Goal: Task Accomplishment & Management: Manage account settings

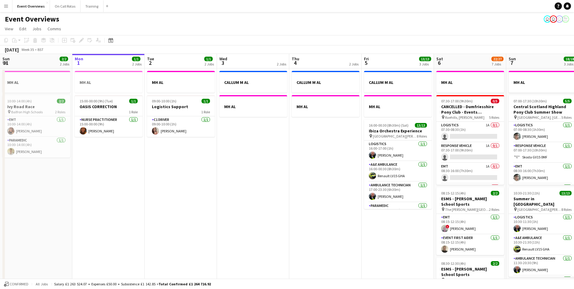
click at [5, 7] on app-icon "Menu" at bounding box center [6, 6] width 5 height 5
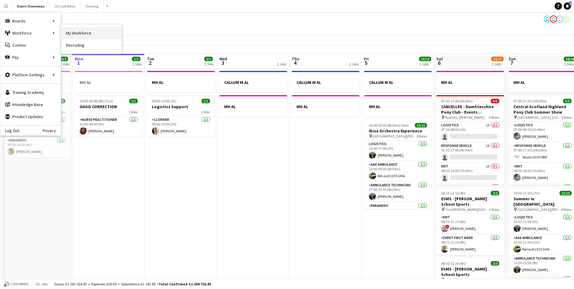
click at [74, 32] on link "My Workforce" at bounding box center [91, 33] width 61 height 12
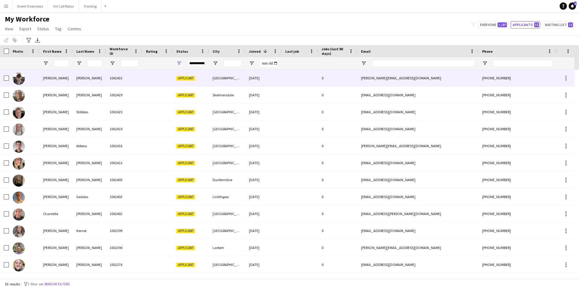
click at [136, 79] on div "1002433" at bounding box center [124, 78] width 36 height 17
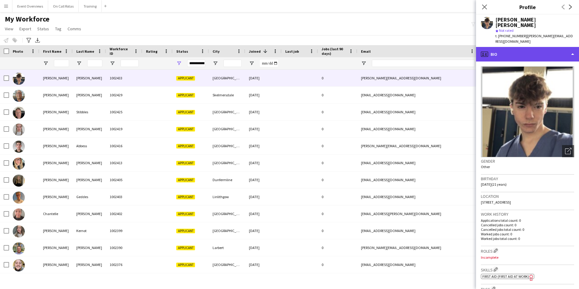
click at [507, 47] on div "profile Bio" at bounding box center [527, 54] width 103 height 15
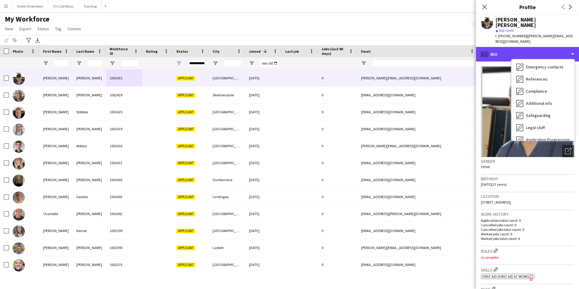
scroll to position [105, 0]
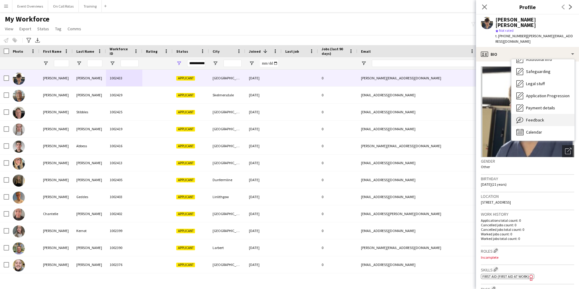
click at [525, 114] on div "Feedback Feedback" at bounding box center [542, 120] width 63 height 12
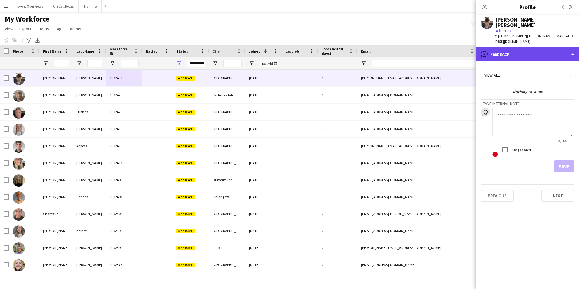
click at [503, 51] on div "bubble-pencil Feedback" at bounding box center [527, 54] width 103 height 15
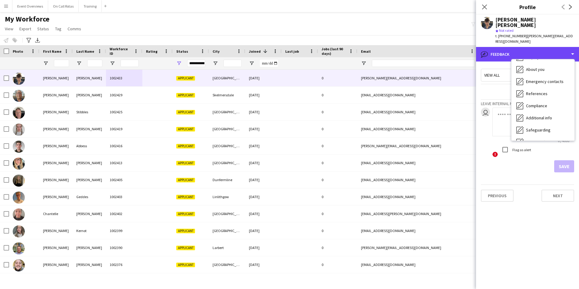
scroll to position [0, 0]
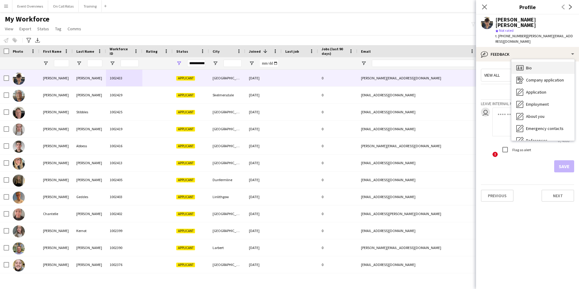
click at [526, 65] on span "Bio" at bounding box center [529, 67] width 6 height 5
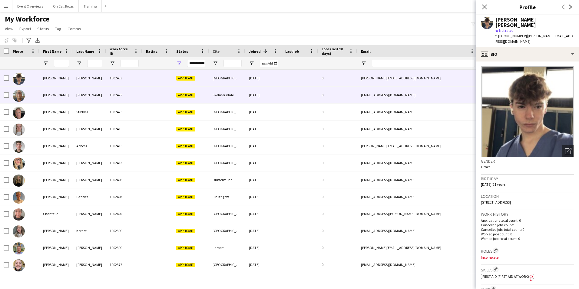
click at [104, 95] on div "Byrne" at bounding box center [89, 95] width 33 height 17
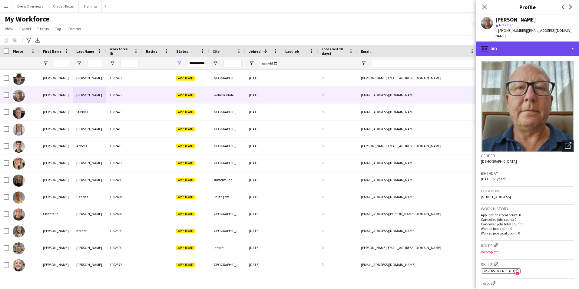
click at [522, 47] on div "profile Bio" at bounding box center [527, 48] width 103 height 15
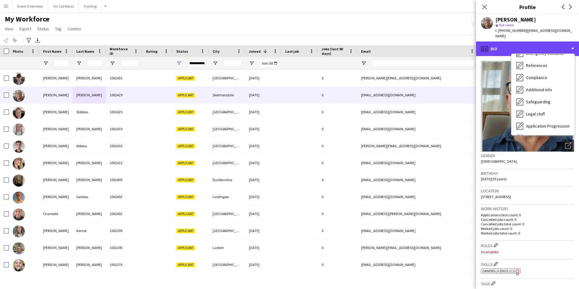
scroll to position [105, 0]
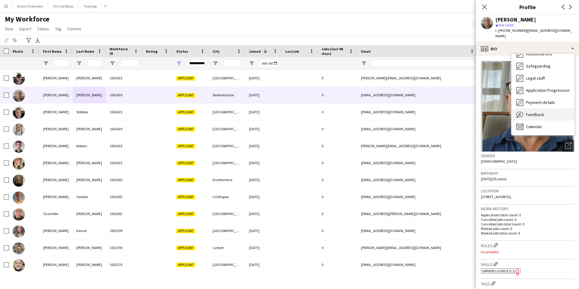
click at [543, 110] on div "Feedback Feedback" at bounding box center [542, 114] width 63 height 12
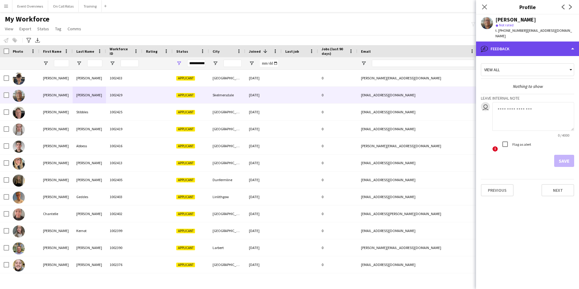
click at [493, 43] on div "bubble-pencil Feedback" at bounding box center [527, 48] width 103 height 15
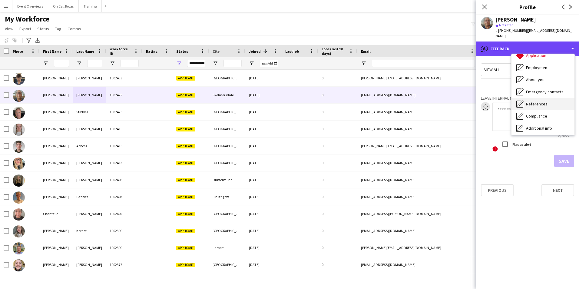
scroll to position [0, 0]
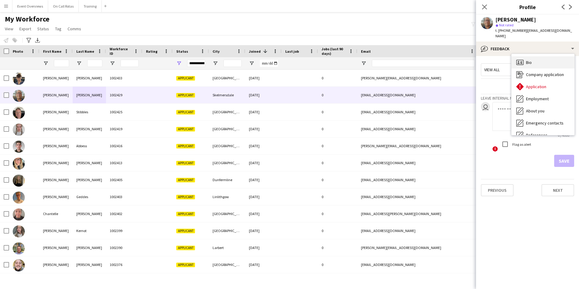
click at [525, 57] on div "Bio Bio" at bounding box center [542, 62] width 63 height 12
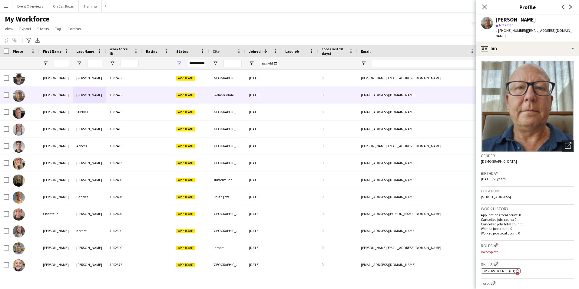
click at [196, 62] on div "**********" at bounding box center [196, 63] width 18 height 7
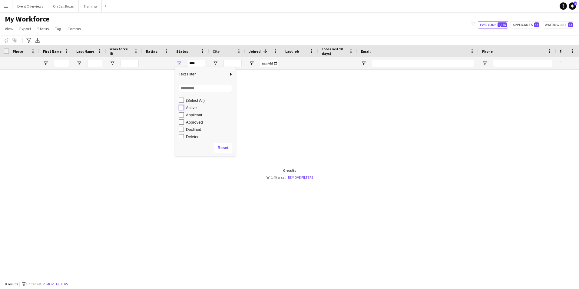
type input "**********"
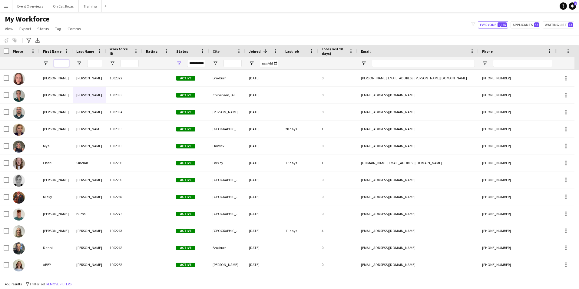
click at [64, 66] on input "First Name Filter Input" at bounding box center [61, 63] width 15 height 7
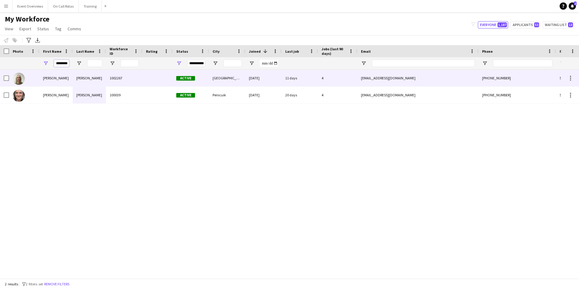
type input "********"
click at [150, 71] on div at bounding box center [157, 78] width 30 height 17
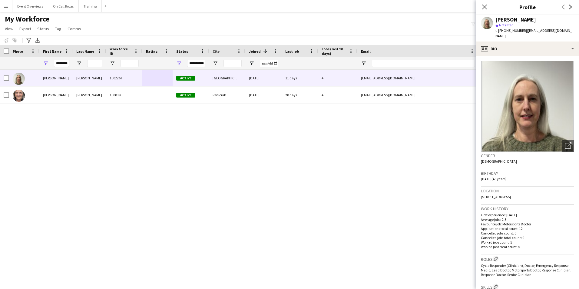
drag, startPoint x: 547, startPoint y: 191, endPoint x: 480, endPoint y: 189, distance: 66.3
click at [480, 189] on app-crew-profile-bio "Open photos pop-in Gender Female Birthday 30-10-1979 (45 years) Location 28 Bel…" at bounding box center [527, 172] width 103 height 233
copy span "28 Bellevue Terrace, Edinburgh, EH7 4DS"
click at [485, 6] on icon "Close pop-in" at bounding box center [484, 7] width 6 height 6
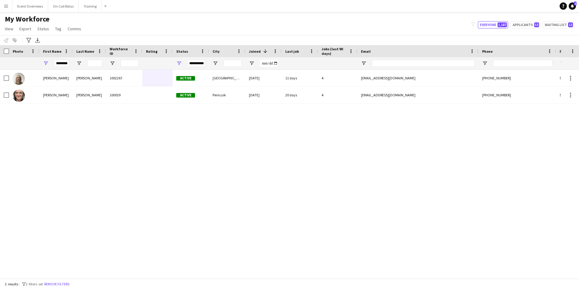
click at [69, 63] on div "********" at bounding box center [55, 63] width 33 height 12
drag, startPoint x: 68, startPoint y: 64, endPoint x: 42, endPoint y: 64, distance: 26.4
click at [42, 64] on div "********" at bounding box center [55, 63] width 33 height 12
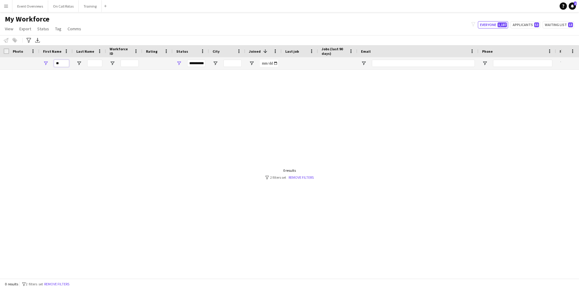
type input "*"
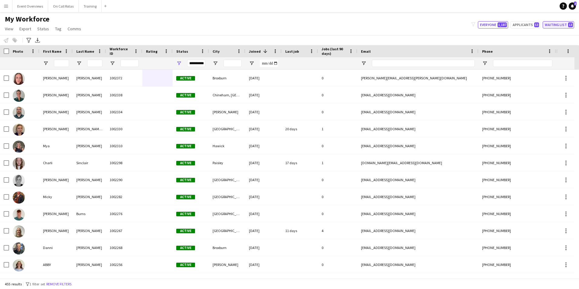
click at [567, 26] on button "Waiting list 13" at bounding box center [557, 24] width 31 height 7
type input "**********"
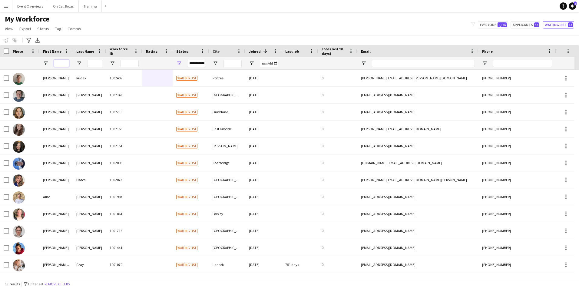
click at [56, 63] on input "First Name Filter Input" at bounding box center [61, 63] width 15 height 7
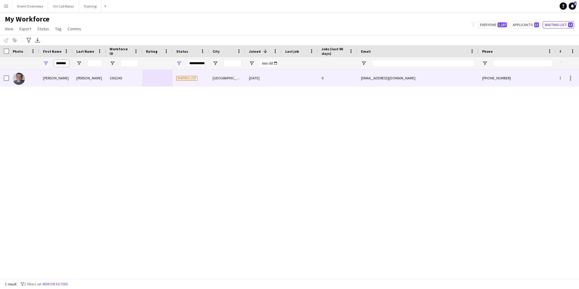
type input "*******"
click at [80, 82] on div "Wilson" at bounding box center [89, 78] width 33 height 17
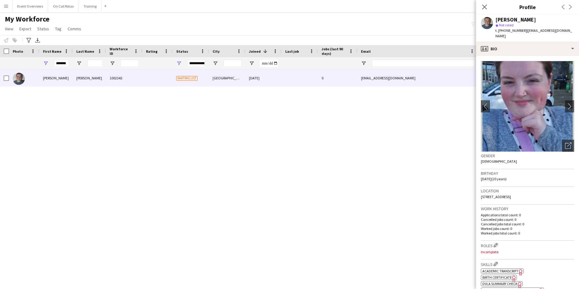
scroll to position [201, 0]
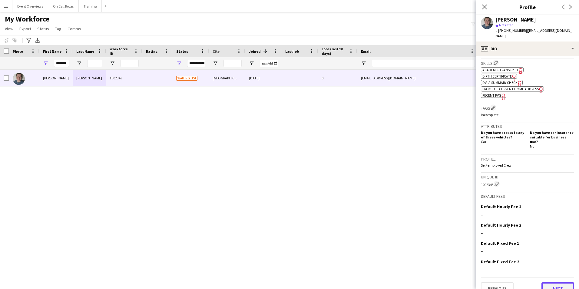
click at [556, 282] on button "Next" at bounding box center [557, 288] width 33 height 12
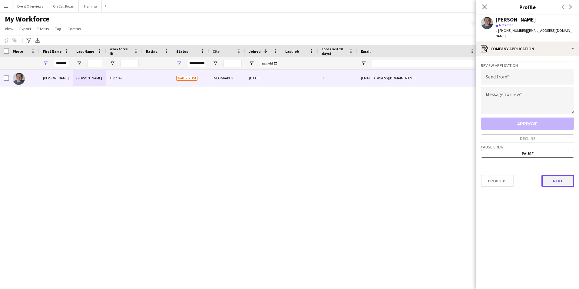
click at [558, 175] on button "Next" at bounding box center [557, 181] width 33 height 12
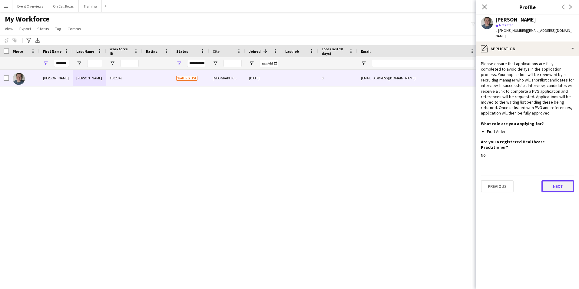
click at [561, 180] on button "Next" at bounding box center [557, 186] width 33 height 12
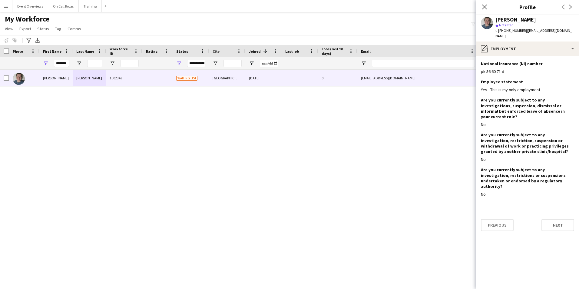
click at [559, 214] on div "Previous Next" at bounding box center [527, 222] width 93 height 17
click at [559, 219] on button "Next" at bounding box center [557, 225] width 33 height 12
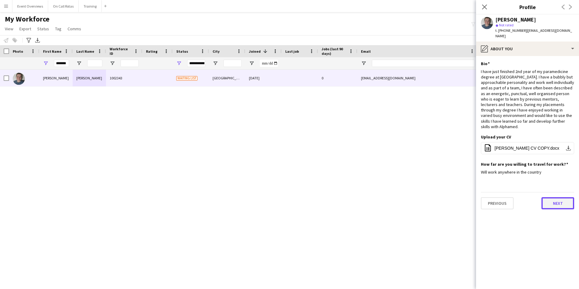
click at [557, 197] on button "Next" at bounding box center [557, 203] width 33 height 12
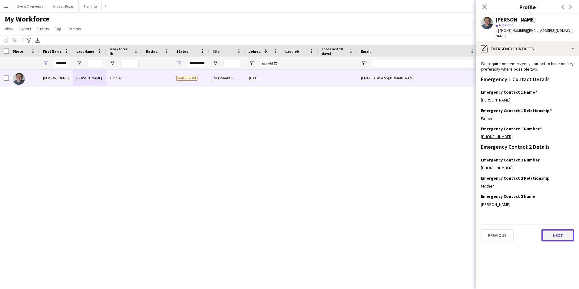
click at [560, 231] on button "Next" at bounding box center [557, 235] width 33 height 12
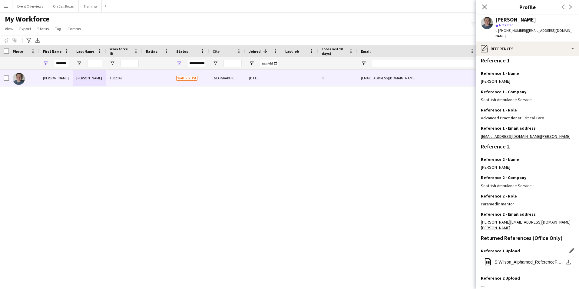
scroll to position [81, 0]
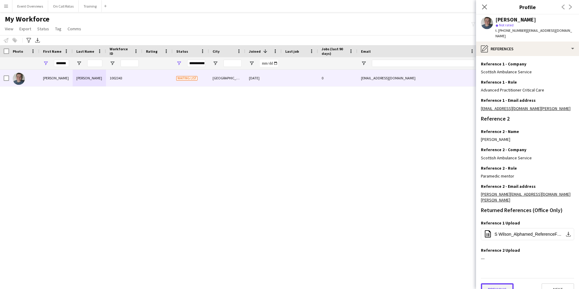
click at [501, 283] on button "Previous" at bounding box center [497, 289] width 33 height 12
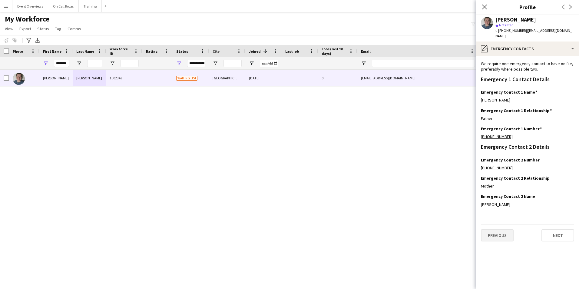
scroll to position [0, 0]
click at [504, 229] on button "Previous" at bounding box center [497, 235] width 33 height 12
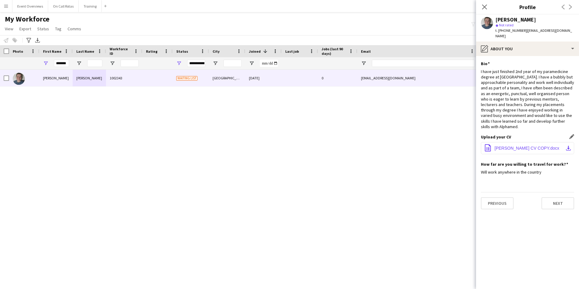
click at [497, 146] on span "siobhan wilson CV COPY.docx" at bounding box center [526, 148] width 65 height 5
click at [543, 192] on div "Previous Next" at bounding box center [527, 200] width 93 height 17
click at [553, 197] on button "Next" at bounding box center [557, 203] width 33 height 12
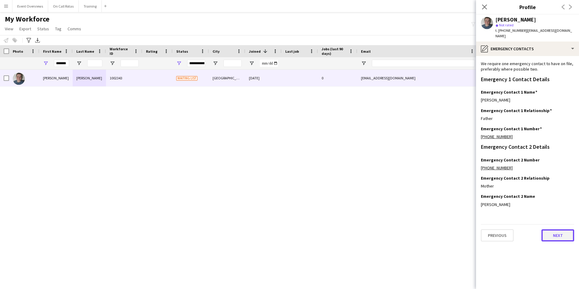
click at [558, 231] on button "Next" at bounding box center [557, 235] width 33 height 12
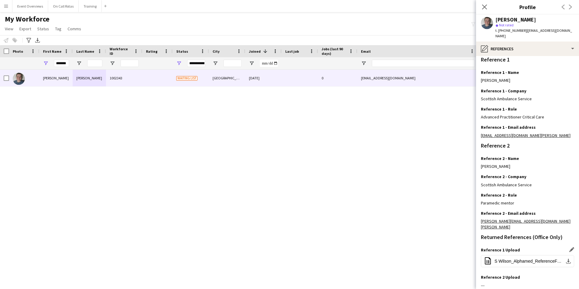
scroll to position [81, 0]
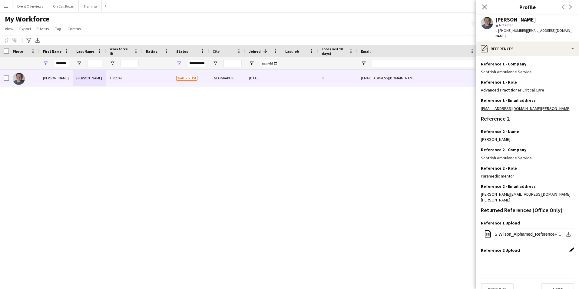
click at [569, 247] on app-icon "Edit this field" at bounding box center [571, 249] width 5 height 5
click at [543, 256] on button "Upload new file" at bounding box center [555, 261] width 38 height 10
click at [550, 256] on button "Upload new file" at bounding box center [555, 261] width 38 height 10
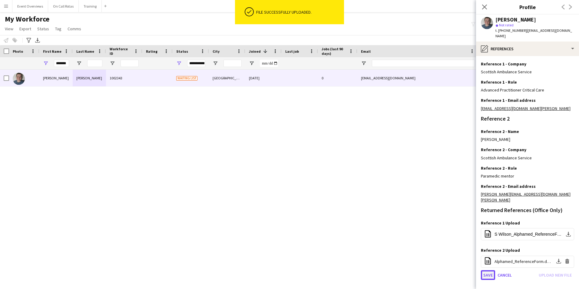
click at [493, 270] on button "Save" at bounding box center [488, 275] width 14 height 10
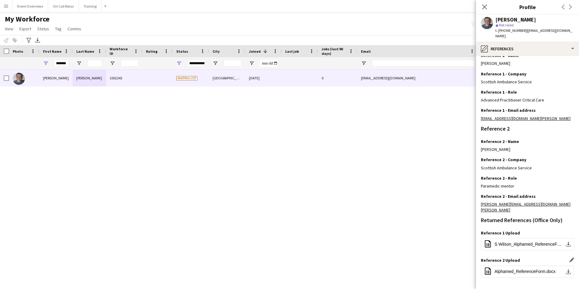
scroll to position [91, 0]
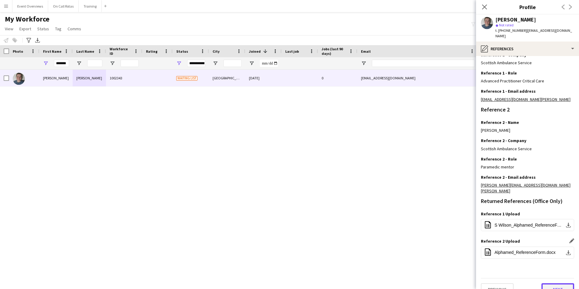
click at [552, 283] on button "Next" at bounding box center [557, 289] width 33 height 12
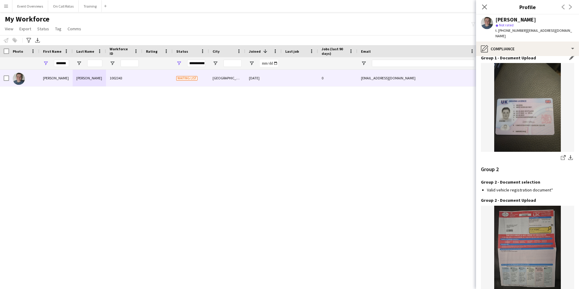
scroll to position [632, 0]
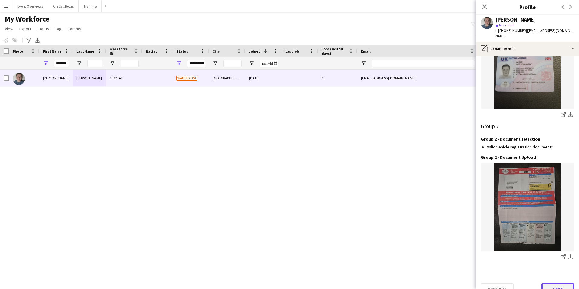
click at [555, 283] on button "Next" at bounding box center [557, 289] width 33 height 12
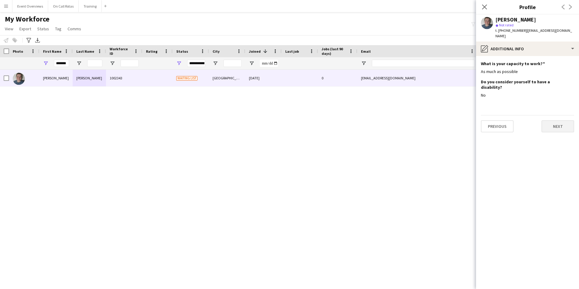
scroll to position [0, 0]
click at [552, 120] on button "Next" at bounding box center [557, 126] width 33 height 12
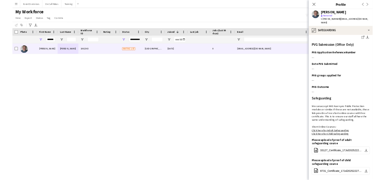
scroll to position [209, 0]
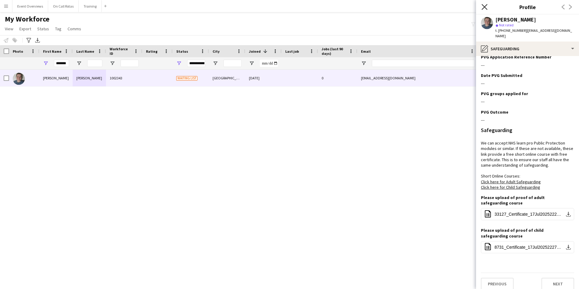
click at [482, 4] on icon at bounding box center [484, 7] width 6 height 6
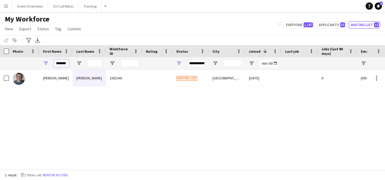
drag, startPoint x: 54, startPoint y: 63, endPoint x: 94, endPoint y: 62, distance: 40.0
click at [90, 64] on div "**********" at bounding box center [328, 63] width 656 height 12
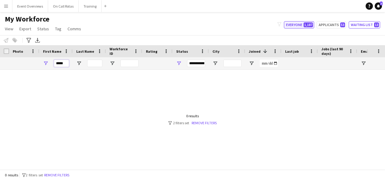
type input "*****"
click at [298, 23] on button "Everyone 1,187" at bounding box center [299, 24] width 30 height 7
type input "**********"
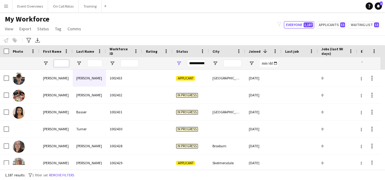
click at [58, 65] on input "First Name Filter Input" at bounding box center [61, 63] width 15 height 7
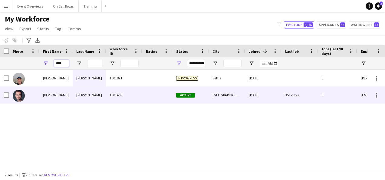
type input "****"
click at [79, 98] on div "McKean" at bounding box center [89, 95] width 33 height 17
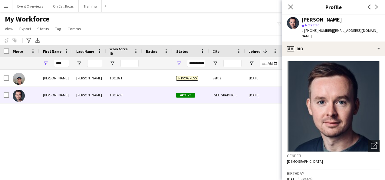
scroll to position [91, 0]
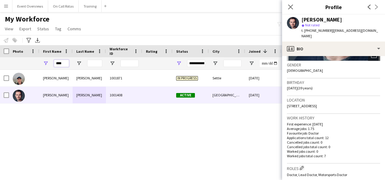
drag, startPoint x: 64, startPoint y: 63, endPoint x: 26, endPoint y: 61, distance: 37.6
click at [26, 61] on div "****" at bounding box center [328, 63] width 656 height 12
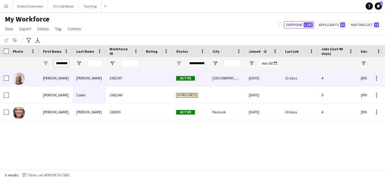
type input "********"
click at [142, 84] on div at bounding box center [157, 78] width 30 height 17
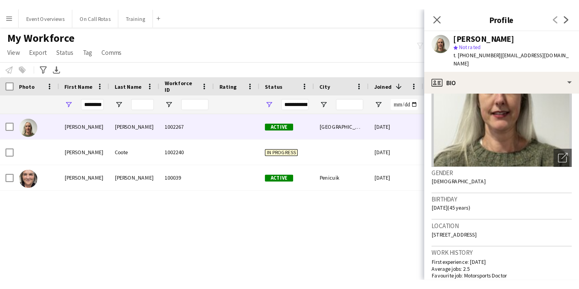
scroll to position [61, 0]
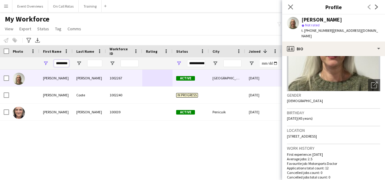
drag, startPoint x: 56, startPoint y: 64, endPoint x: 102, endPoint y: 64, distance: 46.3
click at [102, 64] on div "********" at bounding box center [328, 63] width 656 height 12
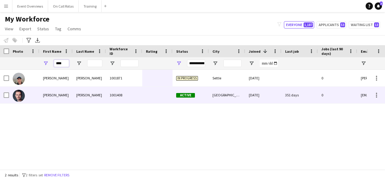
type input "****"
click at [109, 93] on div "1001408" at bounding box center [124, 95] width 36 height 17
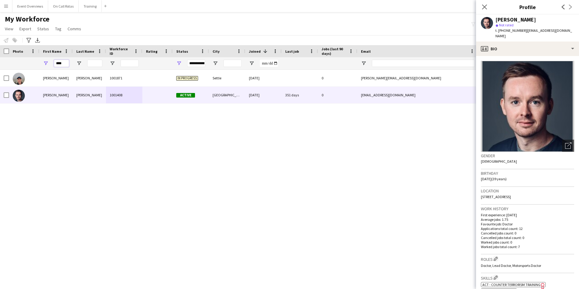
drag, startPoint x: 66, startPoint y: 66, endPoint x: 56, endPoint y: 67, distance: 10.1
click at [56, 67] on div "****" at bounding box center [61, 63] width 15 height 12
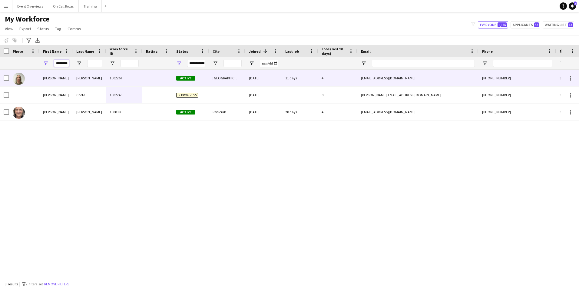
type input "********"
click at [69, 82] on div "Caroline" at bounding box center [55, 78] width 33 height 17
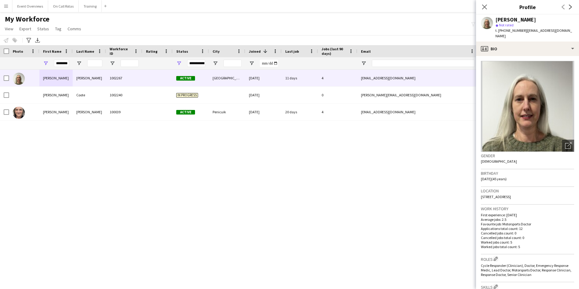
drag, startPoint x: 549, startPoint y: 189, endPoint x: 481, endPoint y: 193, distance: 68.6
click at [481, 193] on div "Location 28 Bellevue Terrace, Edinburgh, EH7 4DS" at bounding box center [527, 196] width 93 height 18
copy span "28 Bellevue Terrace, Edinburgh, EH7 4DS"
drag, startPoint x: 69, startPoint y: 63, endPoint x: 51, endPoint y: 64, distance: 17.6
click at [51, 64] on div "********" at bounding box center [55, 63] width 33 height 12
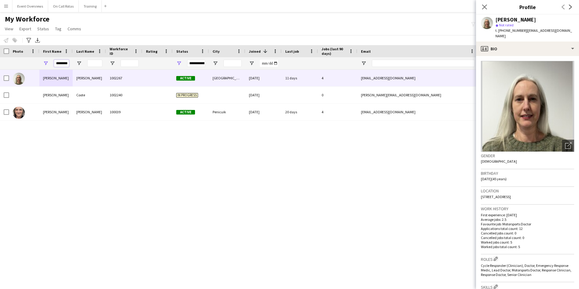
drag, startPoint x: 55, startPoint y: 63, endPoint x: 101, endPoint y: 64, distance: 45.4
click at [101, 64] on div "********" at bounding box center [328, 63] width 656 height 12
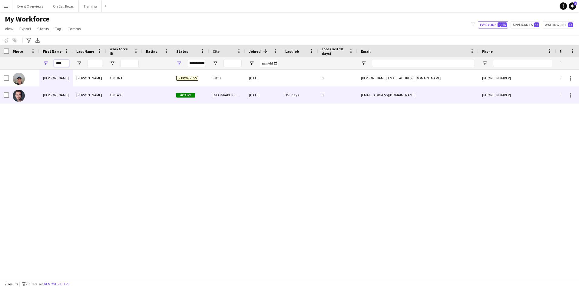
type input "****"
click at [94, 95] on div "McKean" at bounding box center [89, 95] width 33 height 17
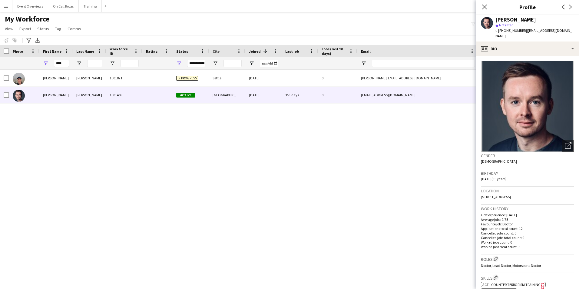
click at [482, 9] on icon "Close pop-in" at bounding box center [484, 7] width 5 height 5
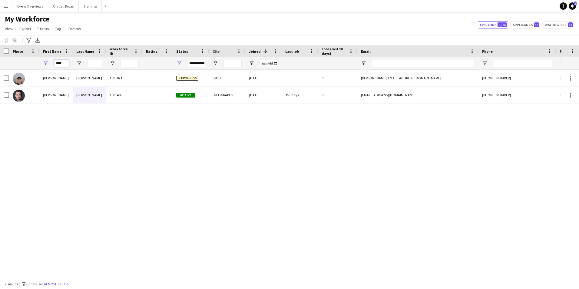
drag, startPoint x: 63, startPoint y: 64, endPoint x: 46, endPoint y: 66, distance: 16.7
click at [46, 66] on div "****" at bounding box center [55, 63] width 33 height 12
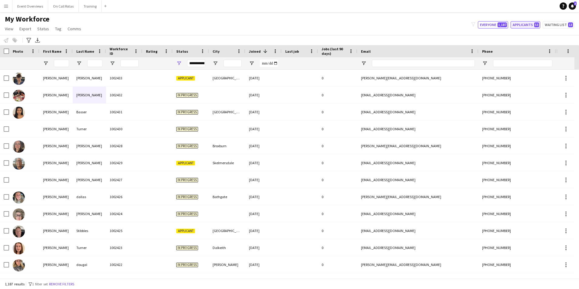
click at [512, 22] on button "Applicants 53" at bounding box center [525, 24] width 30 height 7
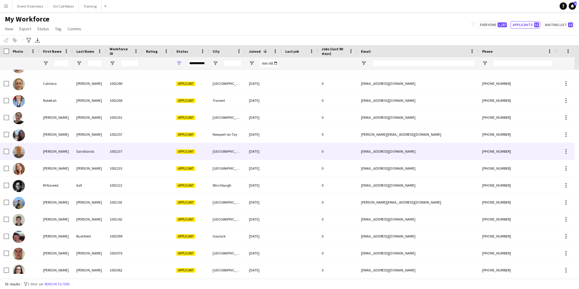
scroll to position [0, 0]
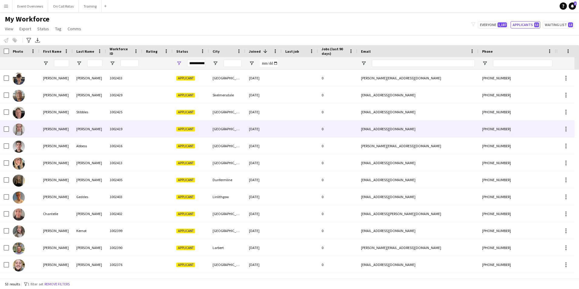
click at [190, 127] on span "Applicant" at bounding box center [185, 129] width 19 height 5
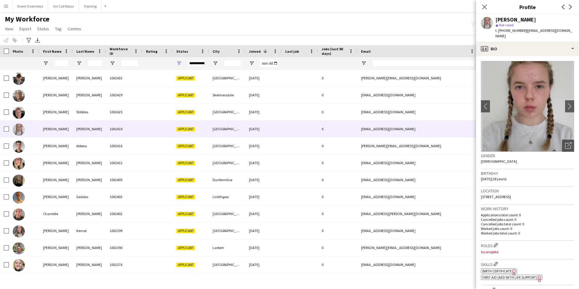
click at [528, 56] on app-crew-profile-bio "chevron-left chevron-right Open photos pop-in Gender Female Birthday 22-07-2007…" at bounding box center [527, 172] width 103 height 233
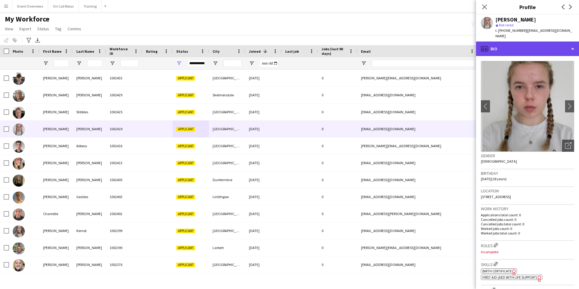
click at [526, 45] on div "profile Bio" at bounding box center [527, 48] width 103 height 15
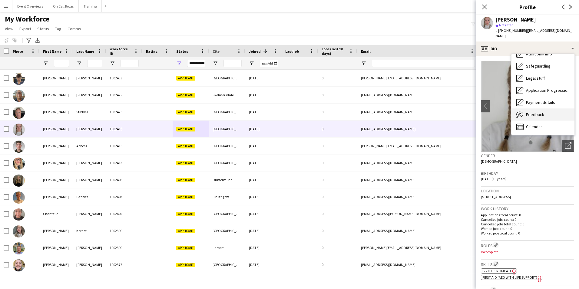
click at [525, 108] on div "Feedback Feedback" at bounding box center [542, 114] width 63 height 12
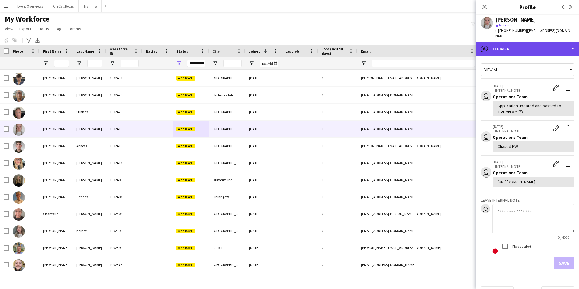
click at [523, 41] on div "bubble-pencil Feedback" at bounding box center [527, 48] width 103 height 15
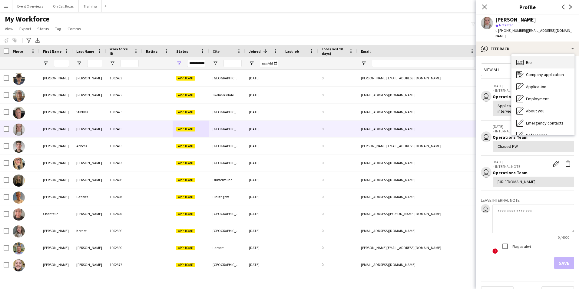
click at [523, 56] on div "Bio Bio" at bounding box center [542, 62] width 63 height 12
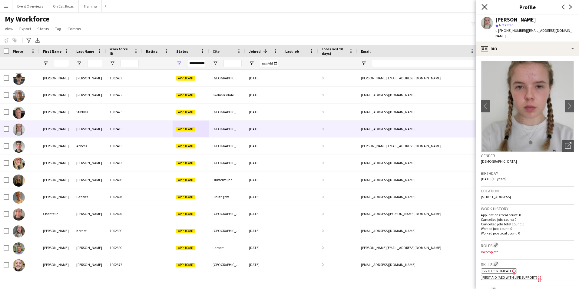
click at [487, 4] on icon "Close pop-in" at bounding box center [484, 7] width 6 height 6
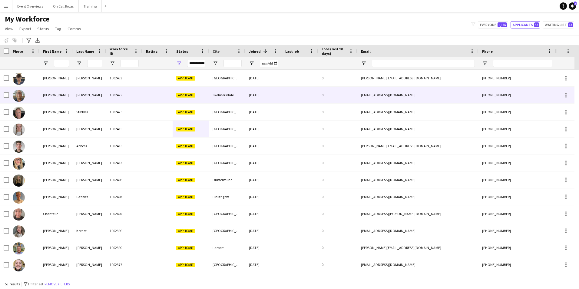
click at [137, 96] on div "1002429" at bounding box center [124, 95] width 36 height 17
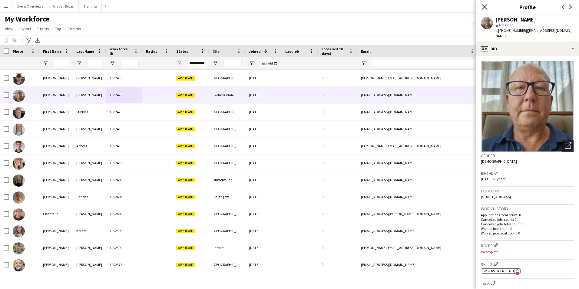
click at [487, 6] on icon "Close pop-in" at bounding box center [484, 7] width 6 height 6
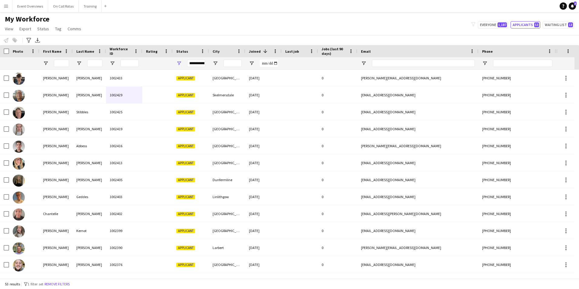
click at [193, 64] on div "**********" at bounding box center [196, 63] width 18 height 7
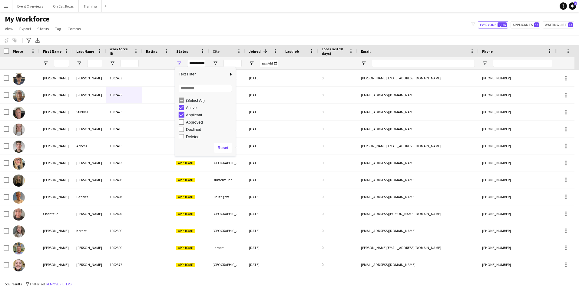
type input "**********"
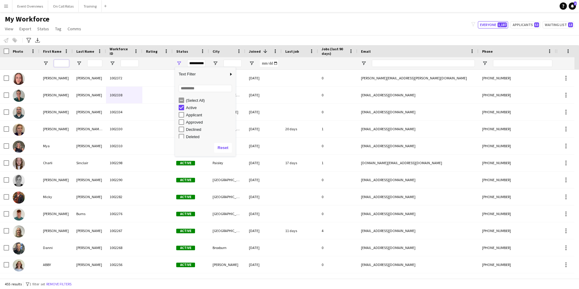
click at [57, 67] on input "First Name Filter Input" at bounding box center [61, 63] width 15 height 7
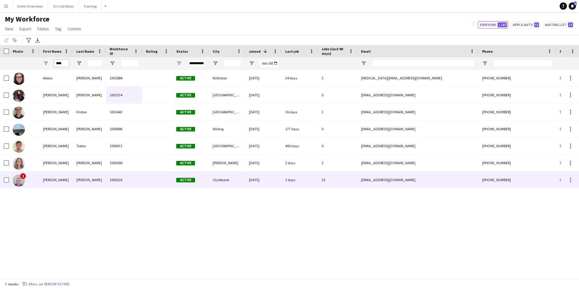
type input "****"
click at [82, 175] on div "Clark" at bounding box center [89, 179] width 33 height 17
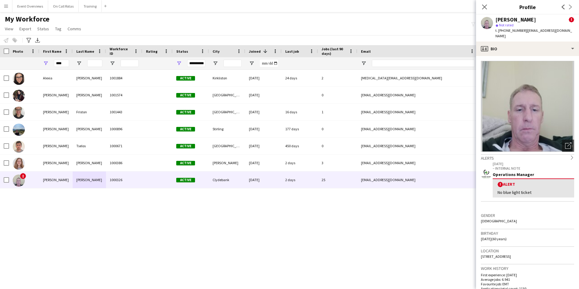
drag, startPoint x: 554, startPoint y: 251, endPoint x: 478, endPoint y: 253, distance: 76.0
click at [478, 253] on app-crew-profile-bio "Open photos pop-in Alerts chevron-right 10-06-2025 – INTERNAL NOTE Operations M…" at bounding box center [527, 172] width 103 height 233
copy span "17 Aberconway Street, Clydebank, Clydebank, G81 1QZ"
click at [486, 5] on icon "Close pop-in" at bounding box center [484, 7] width 6 height 6
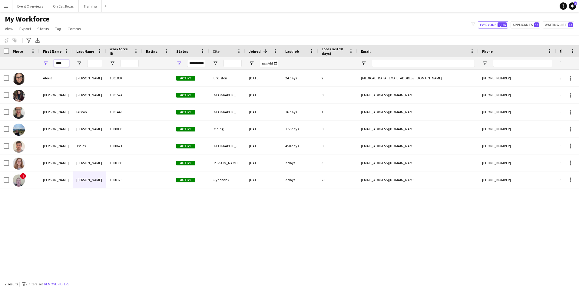
drag, startPoint x: 66, startPoint y: 64, endPoint x: 31, endPoint y: 69, distance: 35.8
click at [31, 69] on div "**********" at bounding box center [328, 63] width 656 height 12
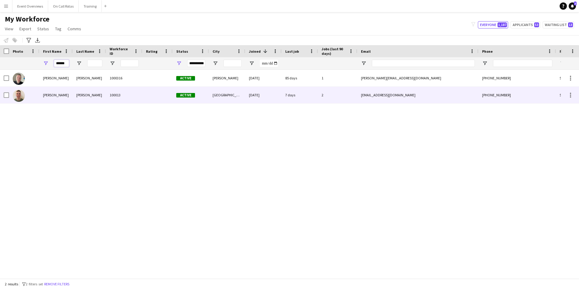
type input "******"
click at [68, 97] on div "Gordon" at bounding box center [55, 95] width 33 height 17
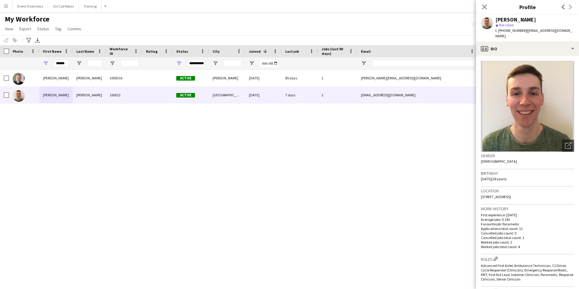
drag, startPoint x: 541, startPoint y: 192, endPoint x: 477, endPoint y: 193, distance: 64.2
click at [477, 193] on app-crew-profile-bio "Open photos pop-in Gender Male Birthday 27-10-1996 (28 years) Location 14A Moun…" at bounding box center [527, 172] width 103 height 233
copy span "14A Mount Street, Aberdeen, AB25 2RB"
drag, startPoint x: 69, startPoint y: 64, endPoint x: 66, endPoint y: 65, distance: 3.7
click at [66, 65] on div "******" at bounding box center [55, 63] width 33 height 12
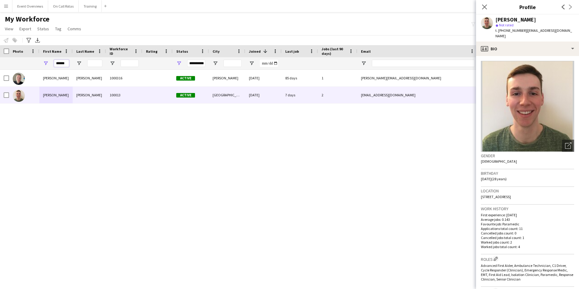
drag, startPoint x: 68, startPoint y: 64, endPoint x: 50, endPoint y: 65, distance: 18.0
click at [50, 65] on div "******" at bounding box center [55, 63] width 33 height 12
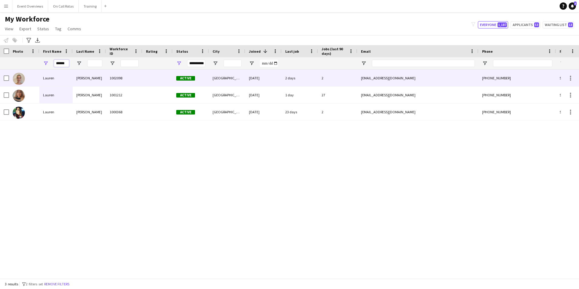
type input "******"
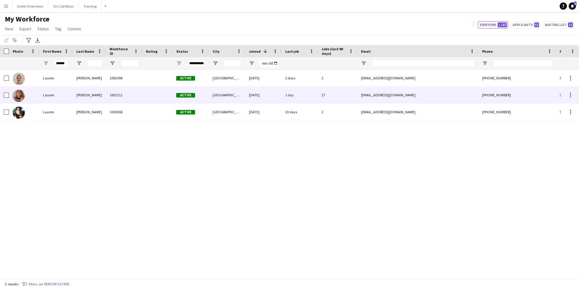
click at [78, 95] on div "Svensen" at bounding box center [89, 95] width 33 height 17
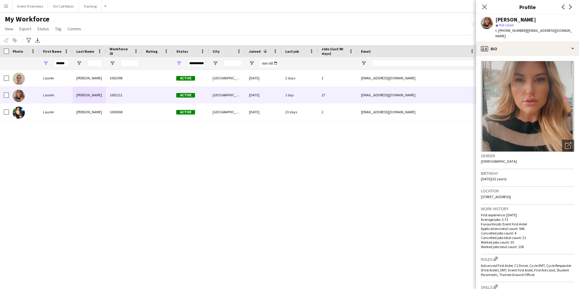
drag, startPoint x: 538, startPoint y: 191, endPoint x: 478, endPoint y: 193, distance: 60.0
click at [478, 193] on app-crew-profile-bio "Open photos pop-in Gender Female Birthday 15-04-1993 (32 years) Location 18 Lin…" at bounding box center [527, 172] width 103 height 233
copy span "18 Lindsay Road, Glasgow, G74 4JA"
drag, startPoint x: 66, startPoint y: 62, endPoint x: 49, endPoint y: 65, distance: 16.5
click at [49, 65] on div "******" at bounding box center [55, 63] width 33 height 12
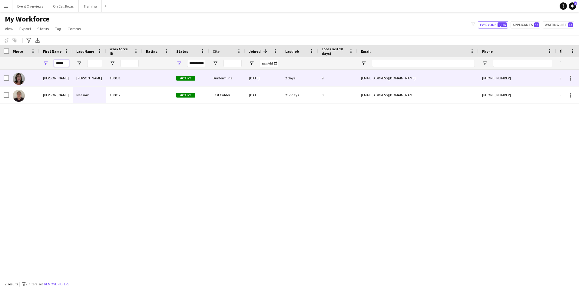
type input "*****"
click at [42, 79] on div "Nikki" at bounding box center [55, 78] width 33 height 17
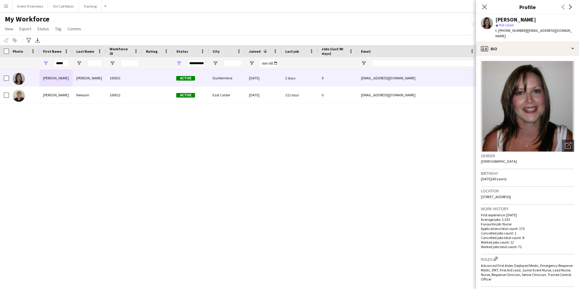
drag, startPoint x: 557, startPoint y: 192, endPoint x: 479, endPoint y: 192, distance: 78.4
click at [479, 192] on app-crew-profile-bio "Open photos pop-in Gender Female Birthday 18-02-1985 (40 years) Location 26 Tor…" at bounding box center [527, 172] width 103 height 233
copy span "26 Torridon Lane, Rosyth, Dunfermline, KY11 2EU"
drag, startPoint x: 66, startPoint y: 63, endPoint x: 50, endPoint y: 62, distance: 15.8
click at [50, 62] on div "*****" at bounding box center [55, 63] width 33 height 12
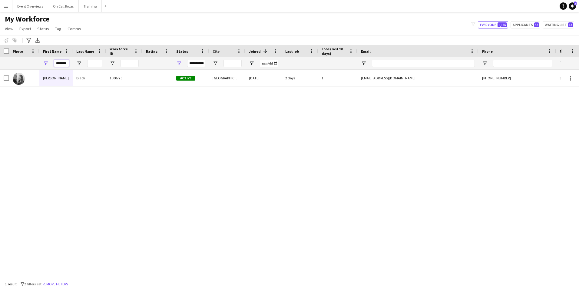
type input "*******"
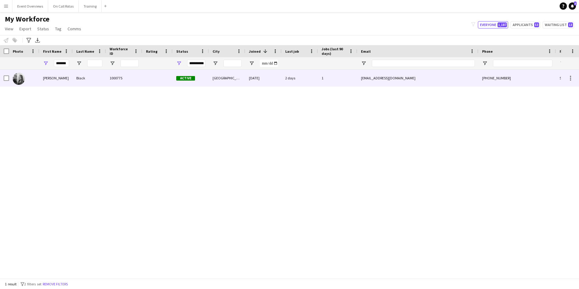
click at [168, 80] on div at bounding box center [157, 78] width 30 height 17
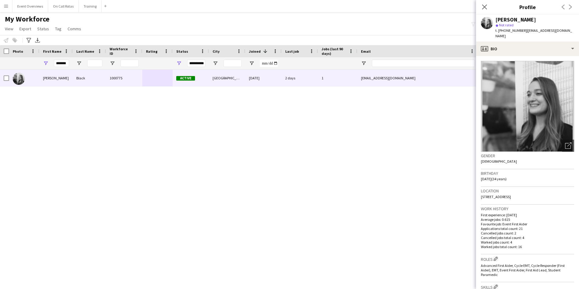
drag, startPoint x: 547, startPoint y: 192, endPoint x: 479, endPoint y: 195, distance: 68.2
click at [479, 195] on app-crew-profile-bio "Open photos pop-in Gender Female Birthday 17-02-1991 (34 years) Location Hillin…" at bounding box center [527, 172] width 103 height 233
copy span "Hillington Road South, Glasgow, G52 2AA"
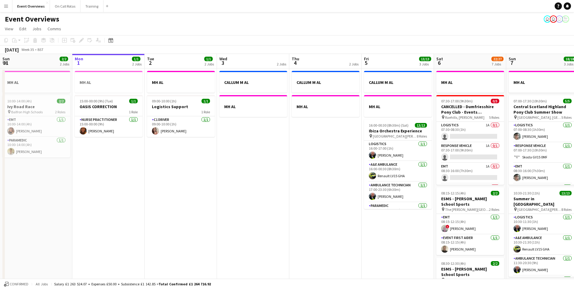
click at [12, 7] on button "Menu" at bounding box center [6, 6] width 12 height 12
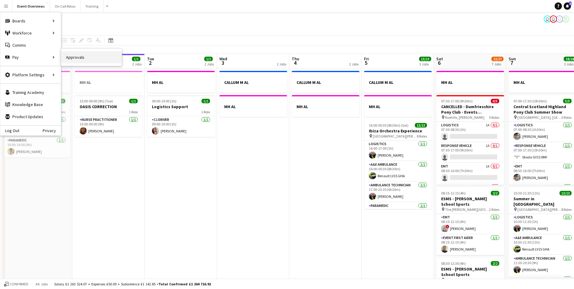
click at [81, 56] on link "Approvals" at bounding box center [91, 57] width 61 height 12
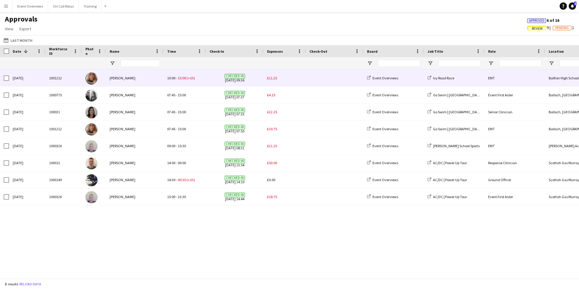
click at [269, 76] on span "£11.25" at bounding box center [272, 78] width 10 height 5
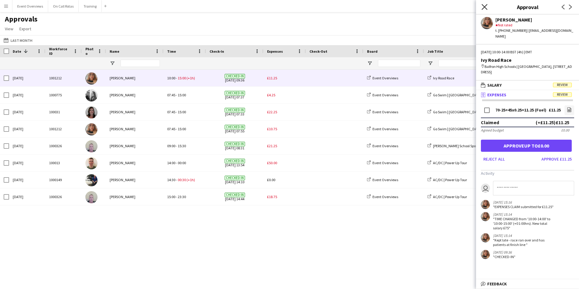
click at [482, 9] on icon at bounding box center [484, 7] width 6 height 6
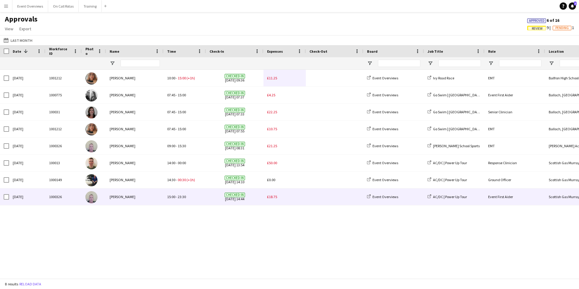
click at [273, 196] on span "£18.75" at bounding box center [272, 196] width 10 height 5
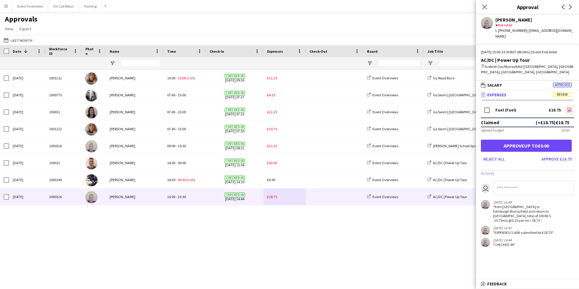
click at [571, 107] on icon "file-image" at bounding box center [569, 109] width 5 height 5
click at [557, 154] on button "Approve £18.75" at bounding box center [556, 159] width 35 height 10
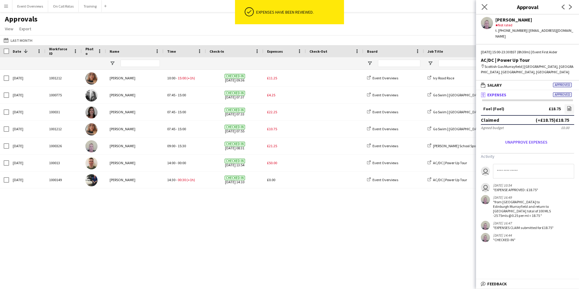
click at [487, 7] on icon "Close pop-in" at bounding box center [484, 7] width 6 height 6
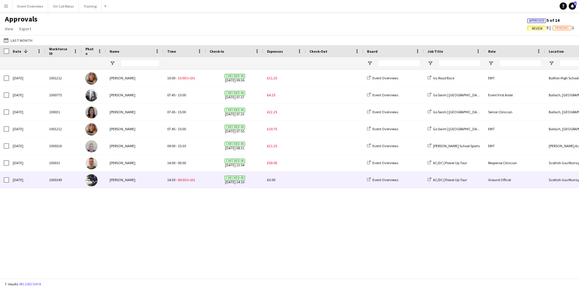
click at [276, 176] on div "£0.00" at bounding box center [284, 179] width 42 height 17
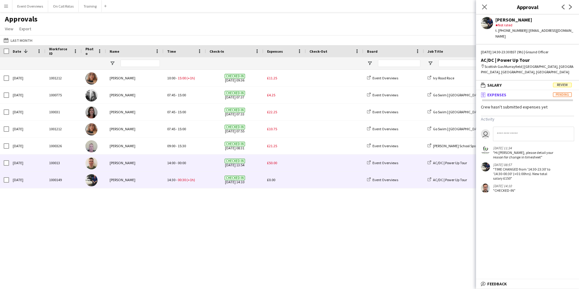
click at [271, 165] on div "£50.00" at bounding box center [284, 162] width 42 height 17
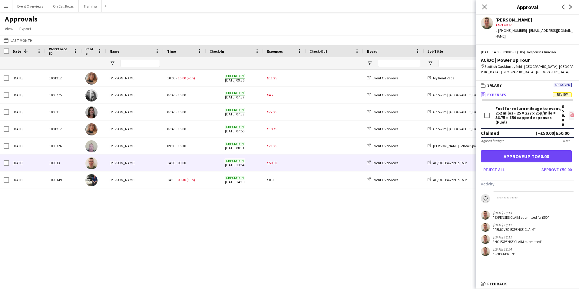
click at [572, 112] on icon "file-image" at bounding box center [571, 114] width 5 height 5
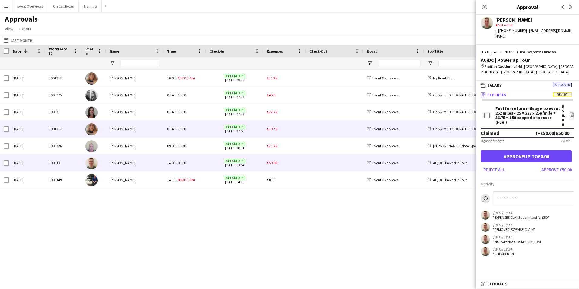
click at [268, 128] on span "£10.75" at bounding box center [272, 129] width 10 height 5
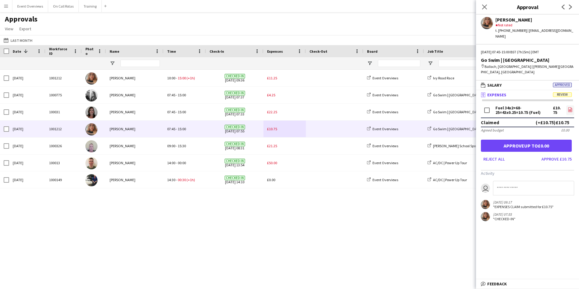
click at [570, 107] on icon "file-image" at bounding box center [570, 109] width 5 height 5
click at [568, 107] on icon "file-image" at bounding box center [570, 109] width 5 height 5
click at [556, 154] on button "Approve £10.75" at bounding box center [556, 159] width 35 height 10
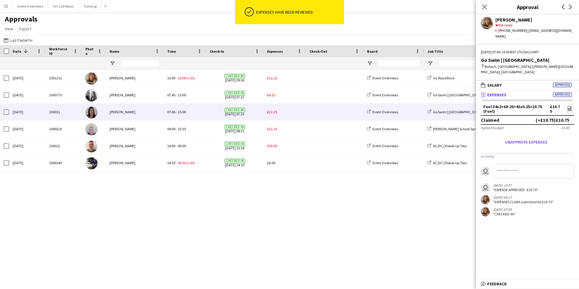
click at [276, 111] on span "£22.25" at bounding box center [272, 112] width 10 height 5
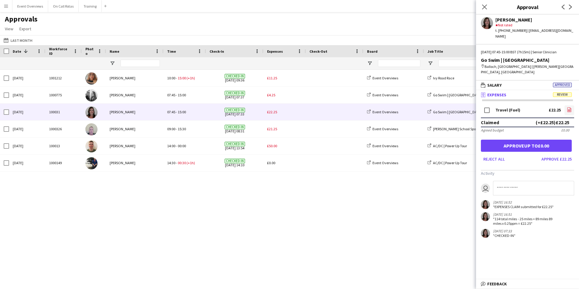
click at [567, 107] on app-icon "file-image" at bounding box center [569, 110] width 5 height 6
click at [554, 154] on button "Approve £22.25" at bounding box center [556, 159] width 35 height 10
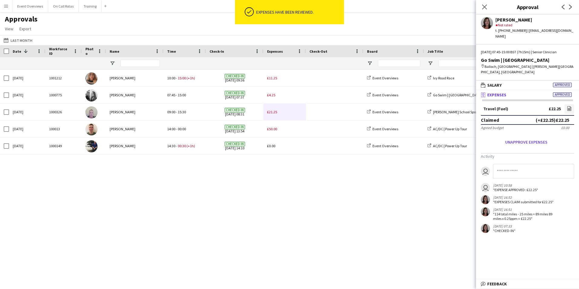
click at [486, 2] on div "Close pop-in" at bounding box center [484, 7] width 17 height 14
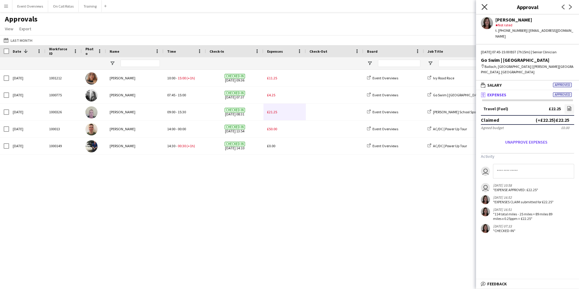
click at [484, 5] on icon "Close pop-in" at bounding box center [484, 7] width 6 height 6
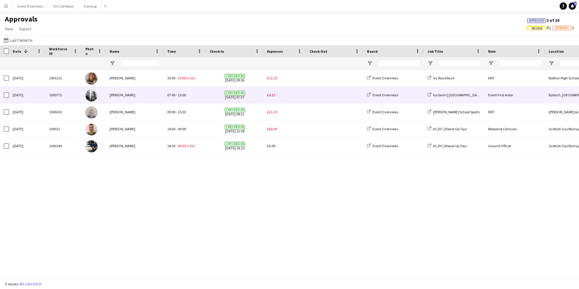
click at [270, 98] on div "£4.25" at bounding box center [284, 95] width 42 height 17
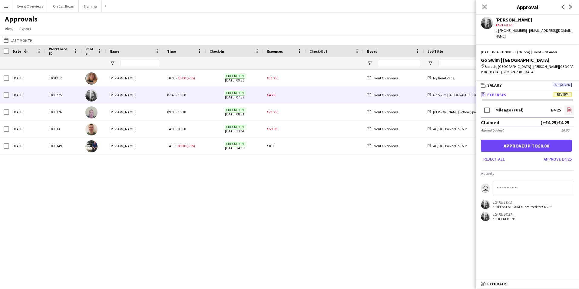
click at [569, 107] on icon "file-image" at bounding box center [569, 109] width 5 height 5
click at [486, 4] on icon "Close pop-in" at bounding box center [484, 7] width 6 height 6
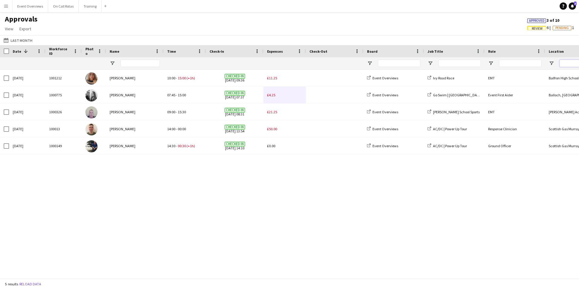
click at [561, 62] on input "Location Filter Input" at bounding box center [580, 63] width 42 height 7
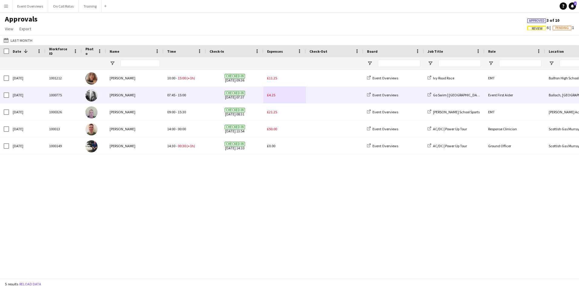
click at [266, 96] on div "£4.25" at bounding box center [284, 95] width 42 height 17
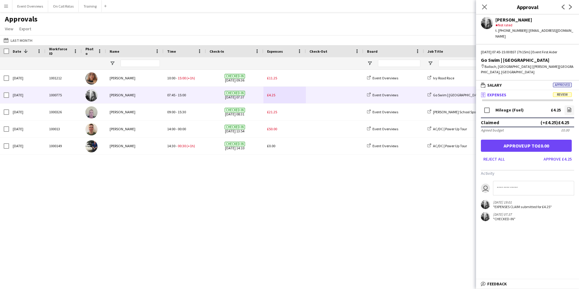
drag, startPoint x: 534, startPoint y: 67, endPoint x: 522, endPoint y: 61, distance: 13.7
click at [522, 64] on div "map-marker [GEOGRAPHIC_DATA], [GEOGRAPHIC_DATA] | [PERSON_NAME][GEOGRAPHIC_DATA…" at bounding box center [527, 69] width 93 height 11
copy div "[PERSON_NAME][GEOGRAPHIC_DATA], [GEOGRAPHIC_DATA]"
